Goal: Task Accomplishment & Management: Complete application form

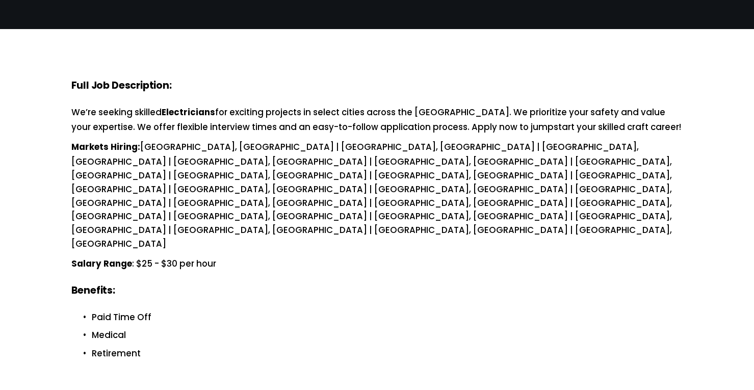
scroll to position [102, 0]
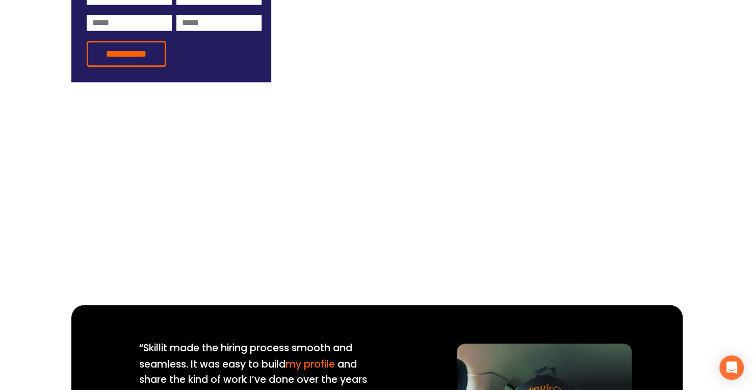
scroll to position [778, 0]
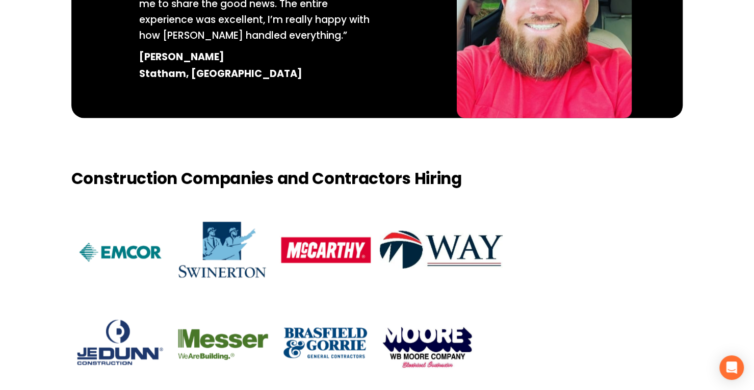
scroll to position [1217, 0]
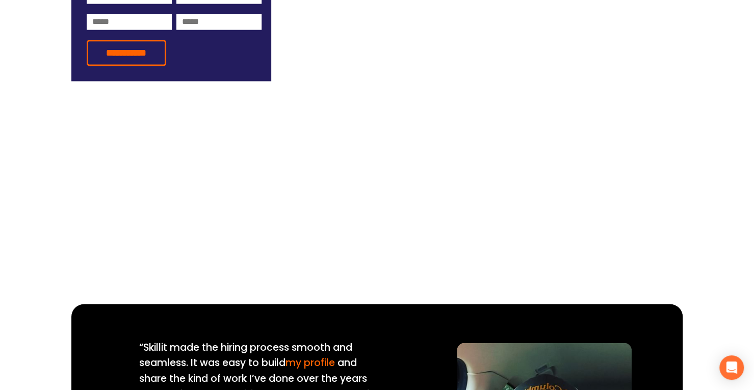
scroll to position [793, 0]
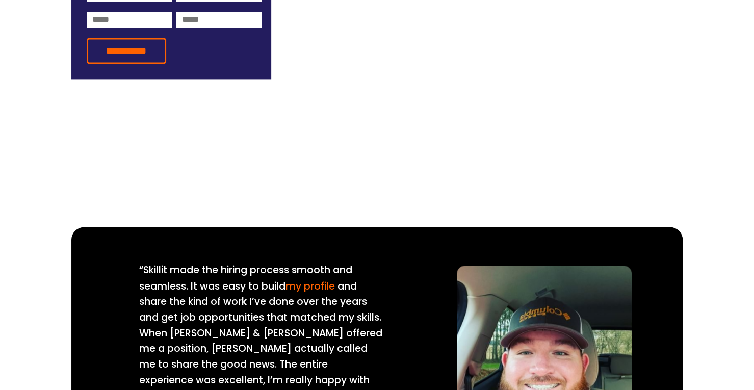
scroll to position [843, 0]
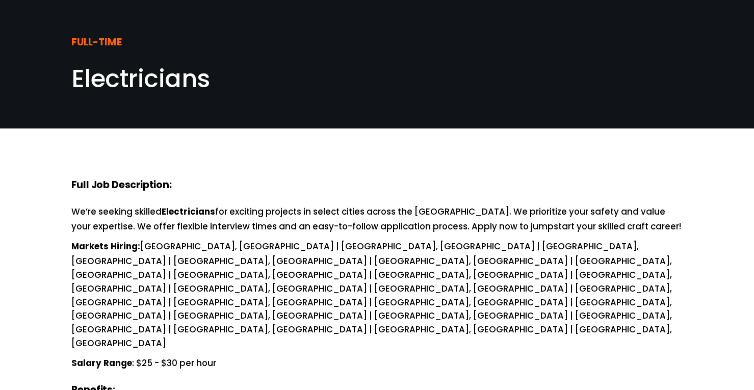
click at [169, 180] on strong "Full Job Description:" at bounding box center [121, 185] width 100 height 17
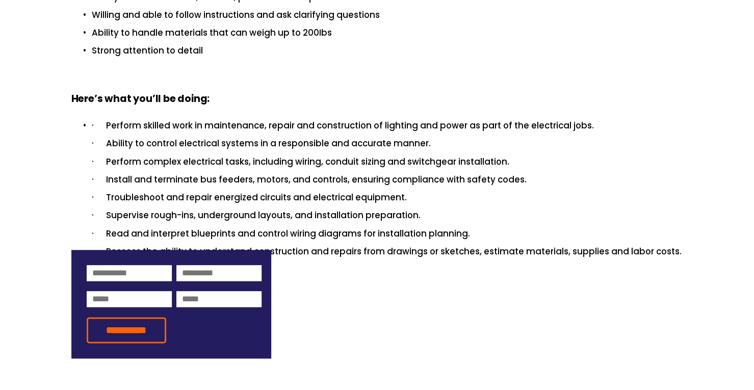
scroll to position [563, 0]
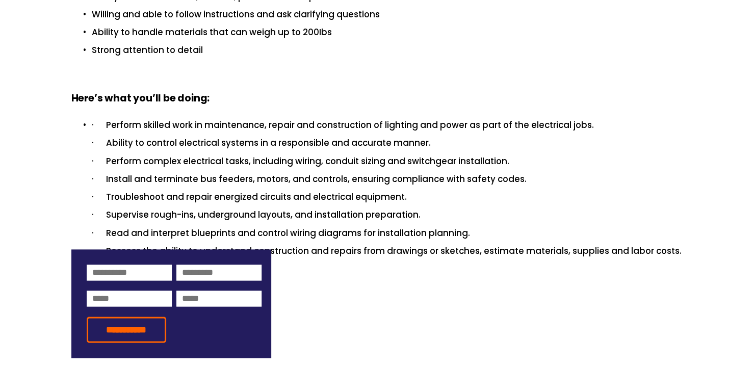
click at [144, 249] on form "**********" at bounding box center [171, 303] width 200 height 109
click at [134, 265] on input at bounding box center [129, 273] width 85 height 16
click at [209, 249] on form "**********" at bounding box center [171, 303] width 200 height 109
click at [182, 291] on input at bounding box center [218, 299] width 85 height 16
click at [134, 291] on input "email" at bounding box center [129, 299] width 85 height 16
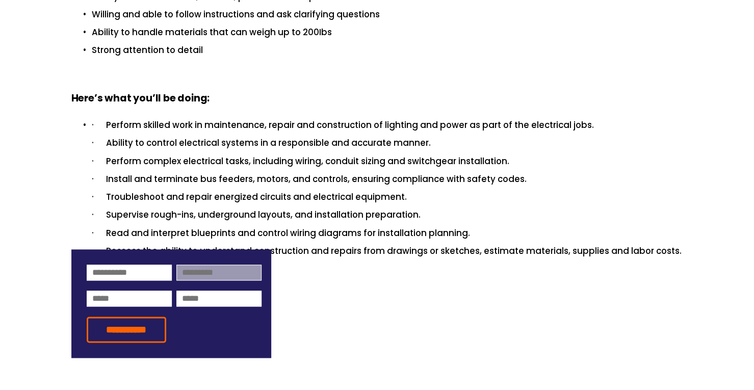
click at [199, 265] on input at bounding box center [218, 273] width 85 height 16
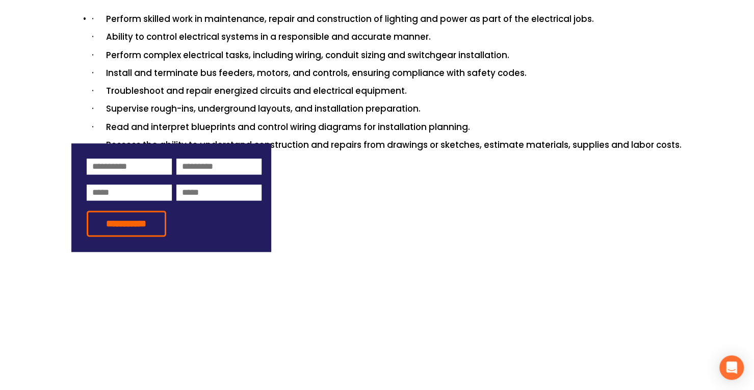
scroll to position [670, 0]
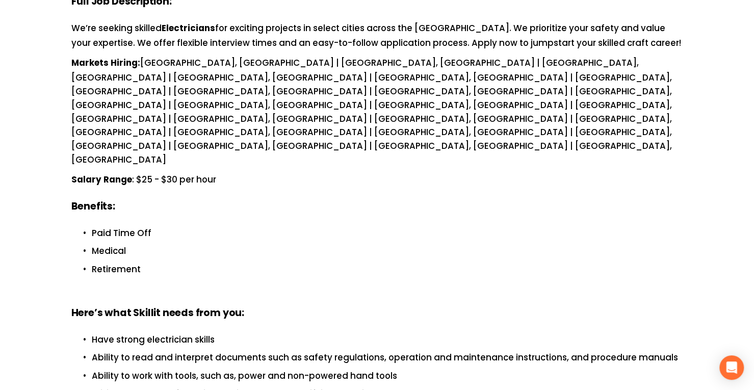
scroll to position [189, 0]
